Goal: Task Accomplishment & Management: Use online tool/utility

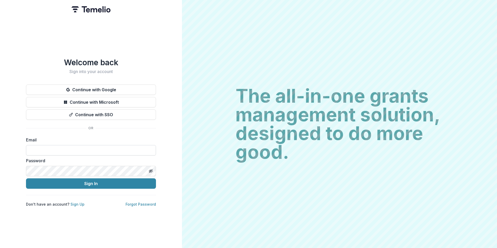
drag, startPoint x: 88, startPoint y: 144, endPoint x: 100, endPoint y: 148, distance: 12.5
click at [88, 145] on input at bounding box center [91, 150] width 130 height 10
type input "**********"
click at [26, 178] on button "Sign In" at bounding box center [91, 183] width 130 height 10
